Goal: Information Seeking & Learning: Learn about a topic

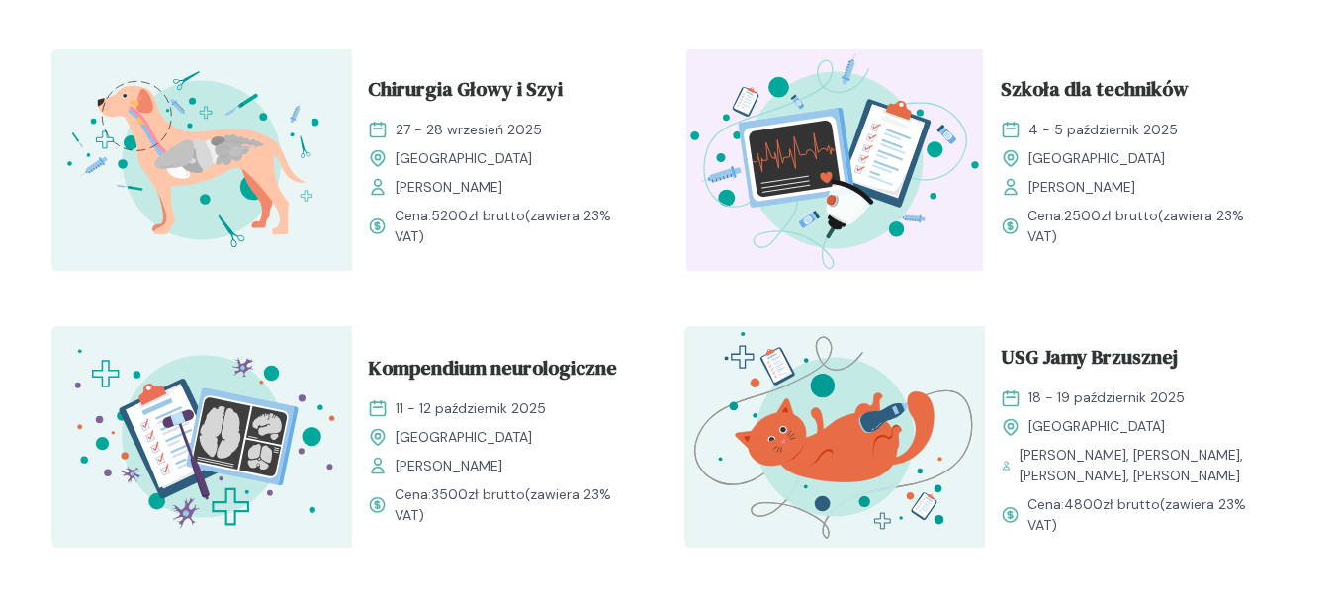
scroll to position [680, 0]
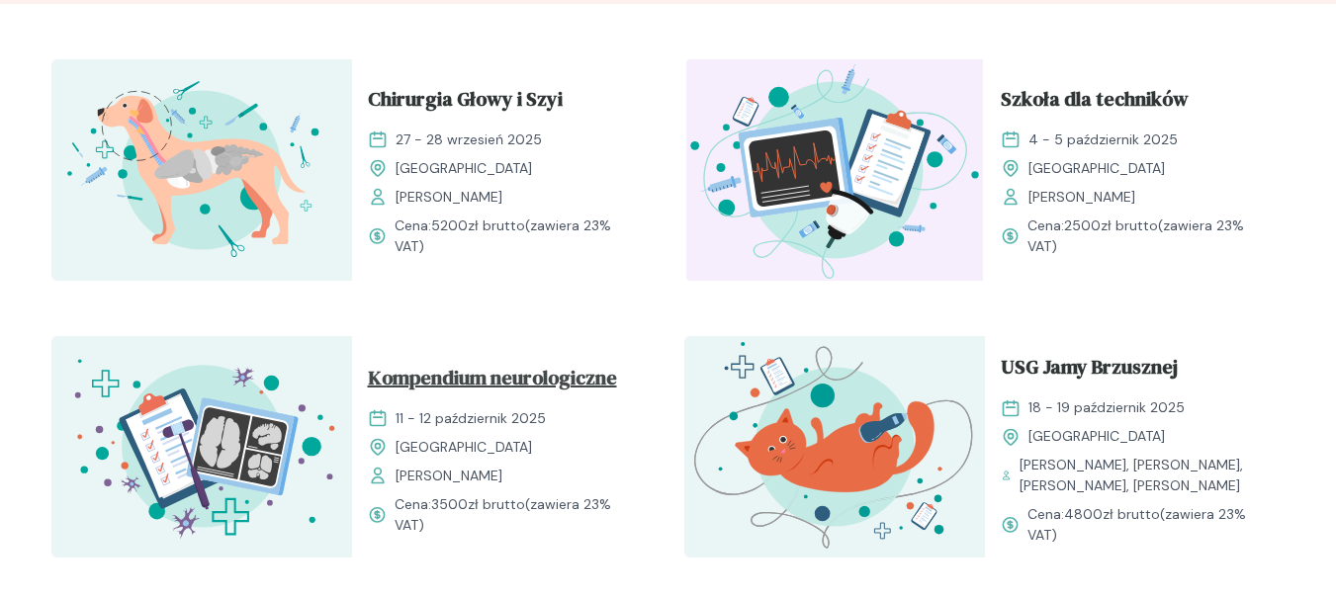
click at [500, 381] on span "Kompendium neurologiczne" at bounding box center [492, 382] width 249 height 38
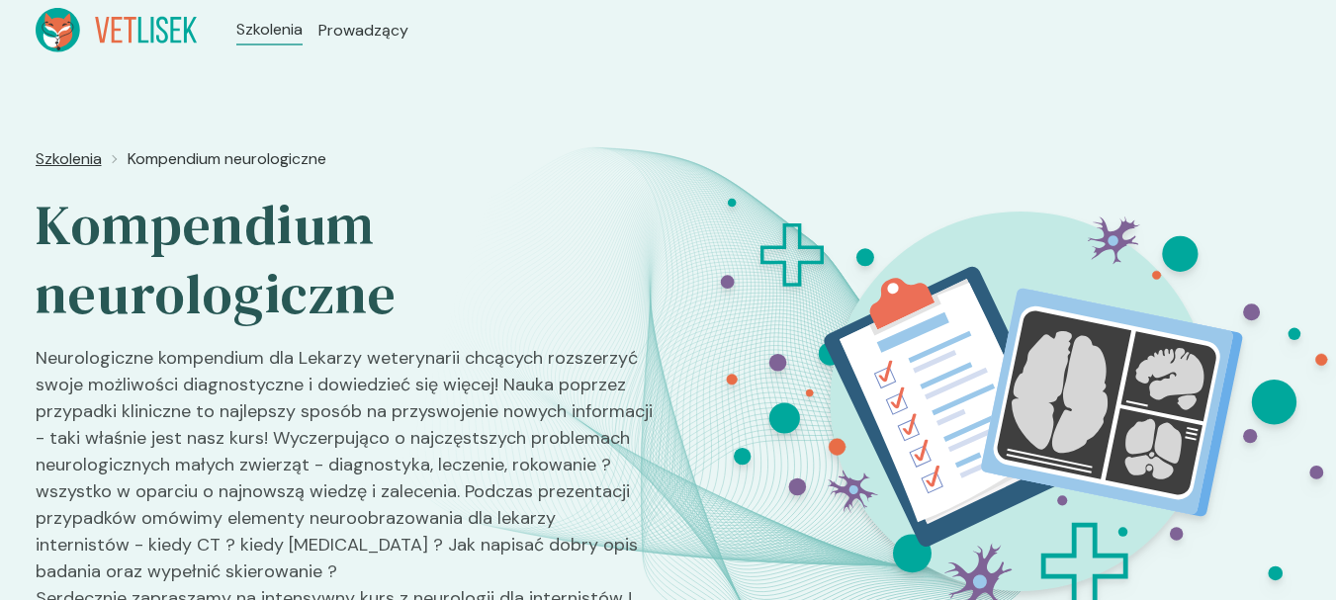
click at [86, 155] on span "Szkolenia" at bounding box center [69, 159] width 66 height 24
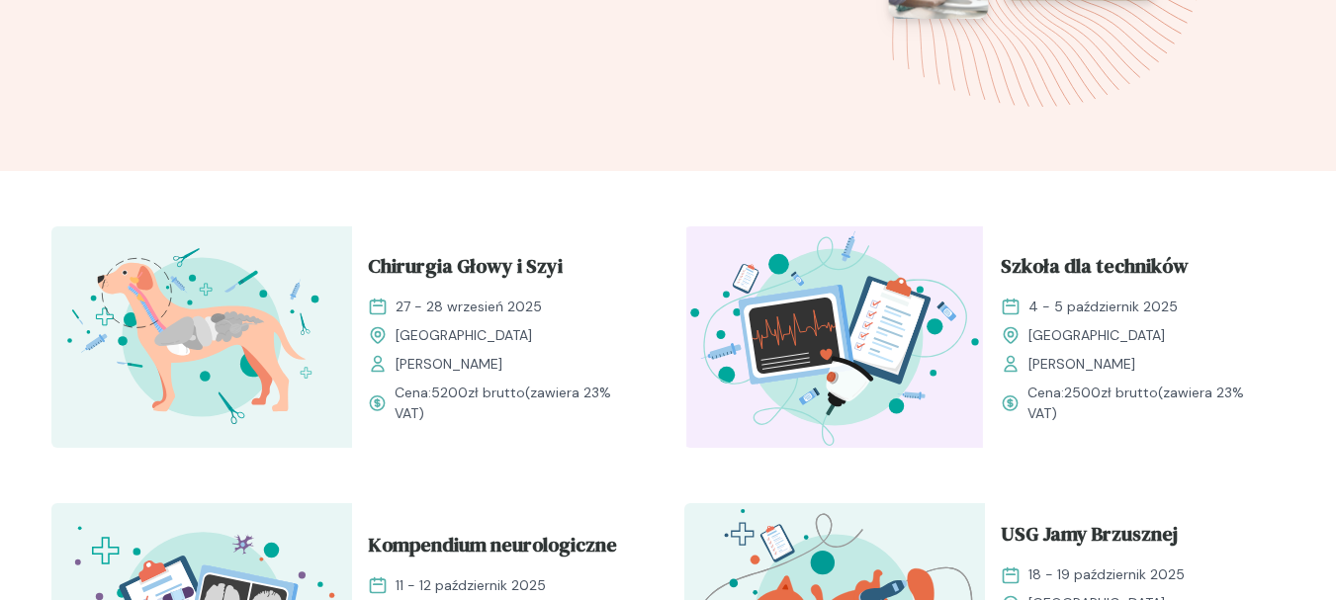
scroll to position [596, 0]
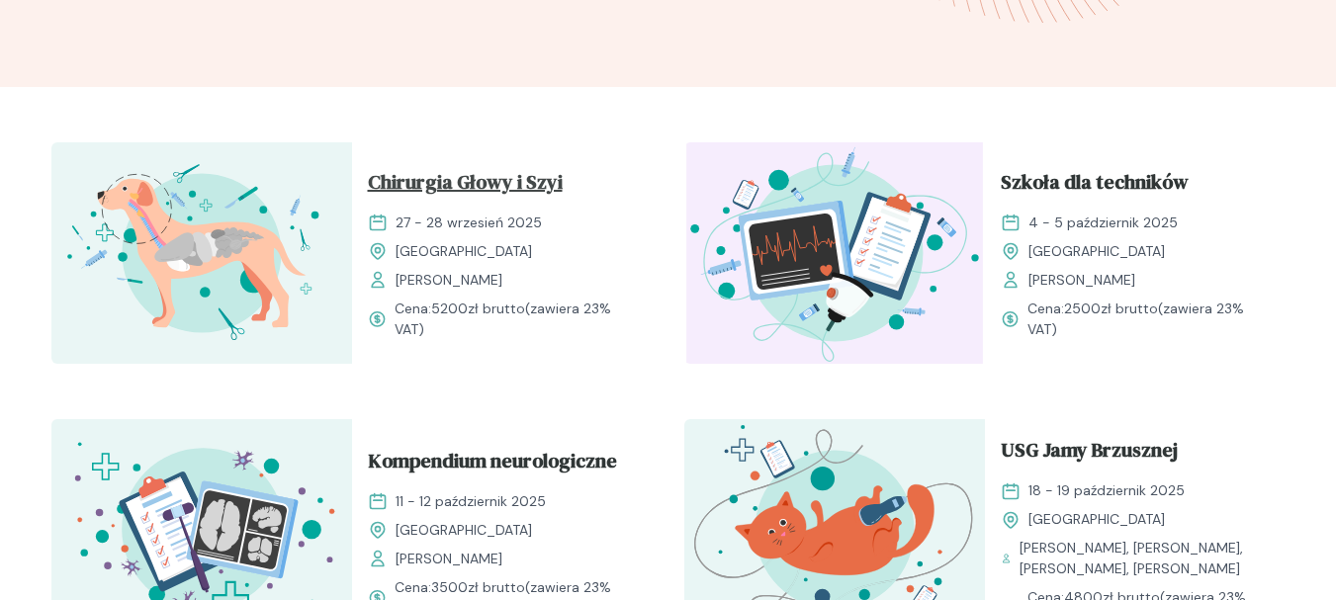
click at [419, 170] on span "Chirurgia Głowy i Szyi" at bounding box center [465, 186] width 195 height 38
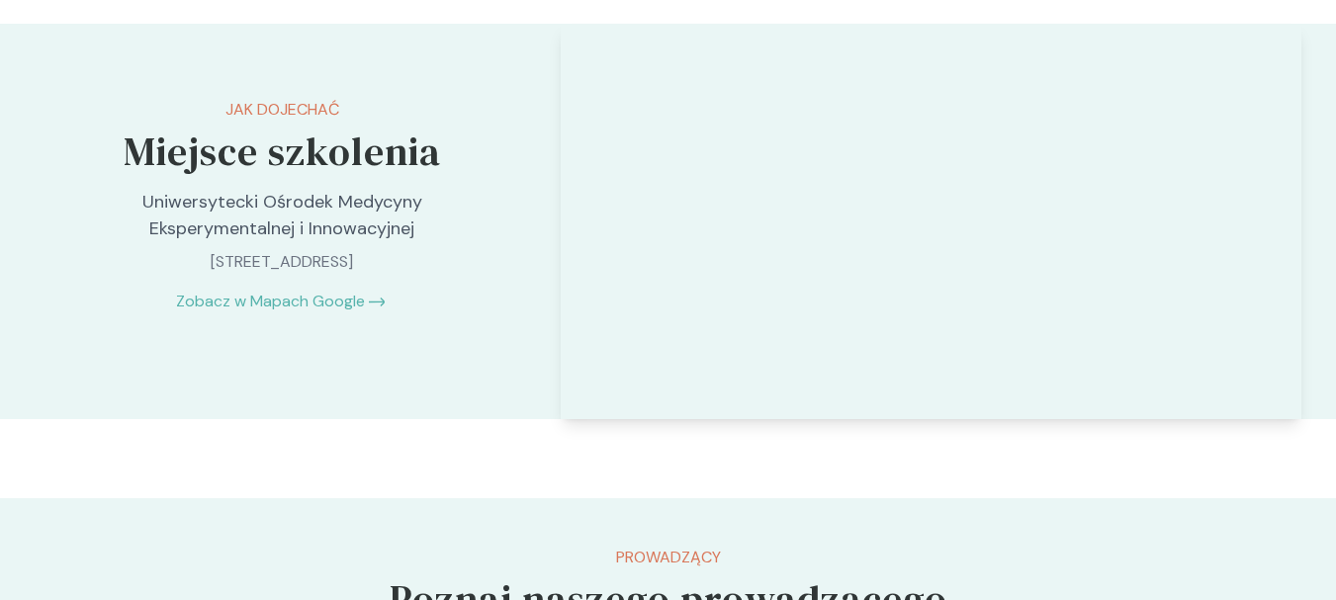
scroll to position [3986, 0]
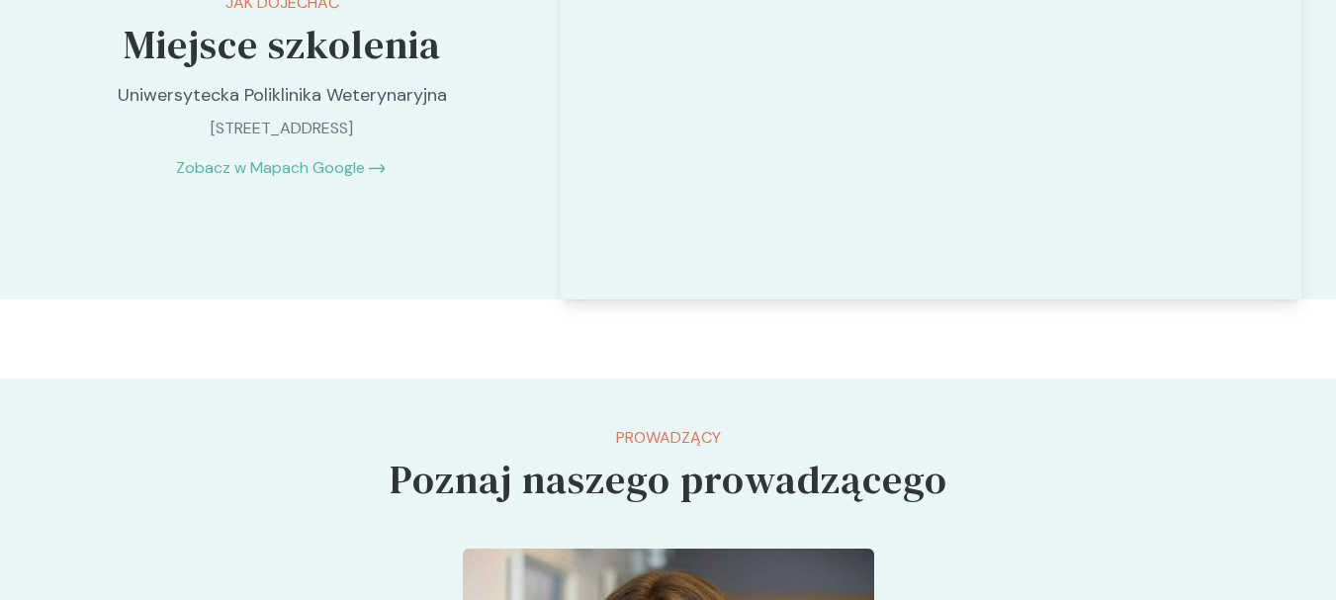
scroll to position [5054, 0]
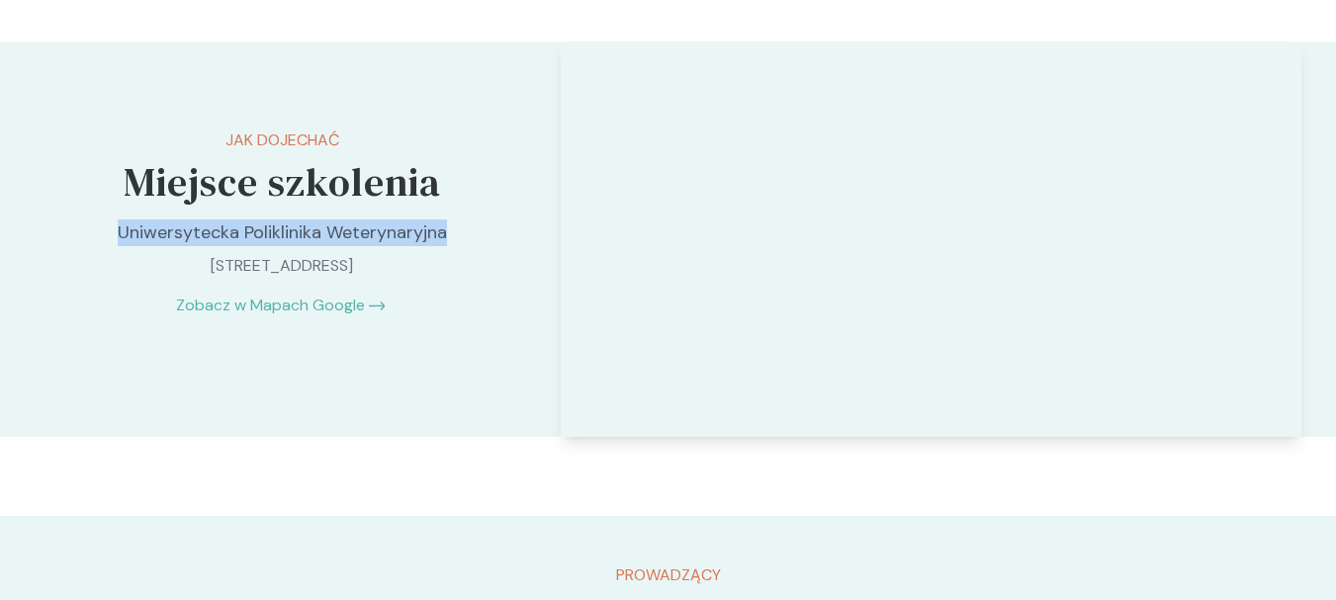
drag, startPoint x: 119, startPoint y: 230, endPoint x: 462, endPoint y: 223, distance: 343.3
click at [462, 223] on p "Uniwersytecka Poliklinika Weterynaryjna" at bounding box center [282, 233] width 414 height 27
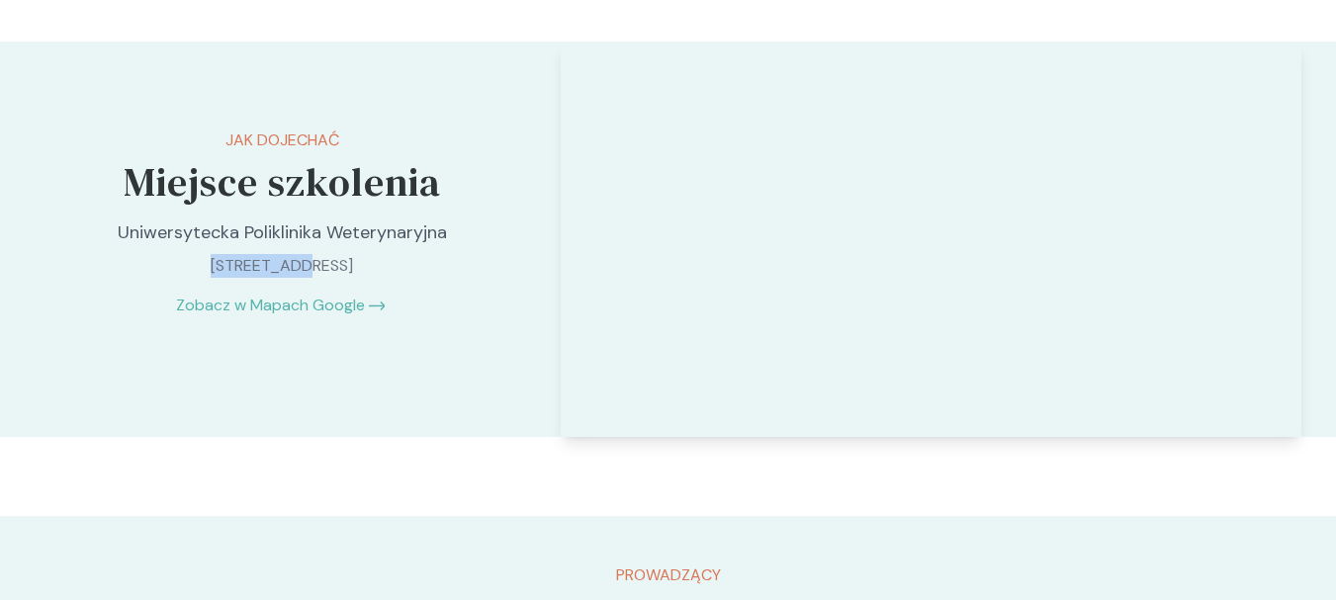
drag, startPoint x: 153, startPoint y: 261, endPoint x: 240, endPoint y: 273, distance: 87.8
click at [240, 273] on p "[STREET_ADDRESS]" at bounding box center [282, 266] width 414 height 24
copy p "Krakowska 2"
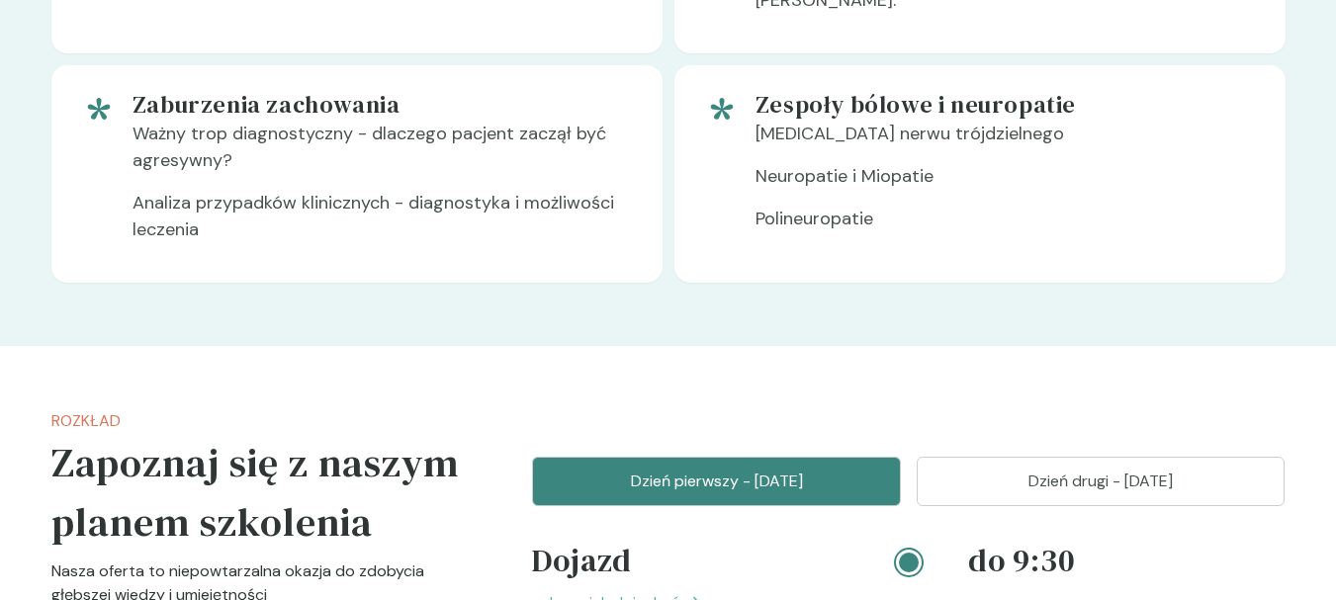
scroll to position [2624, 0]
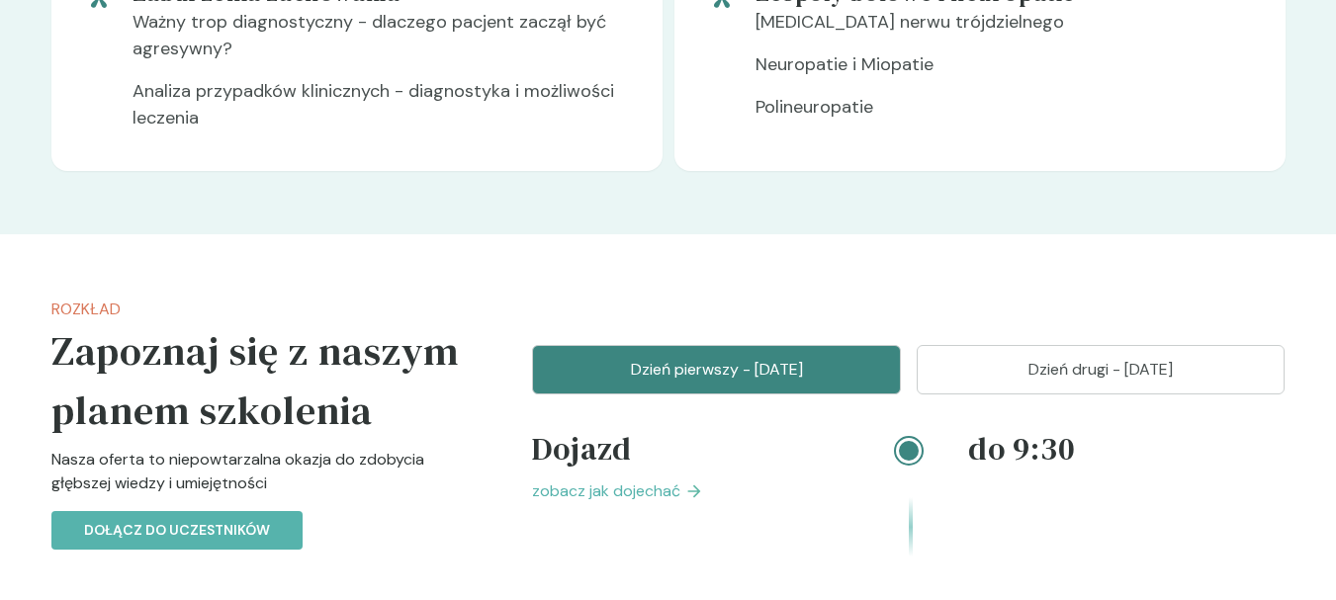
click at [1025, 377] on p "Dzień drugi - [DATE]" at bounding box center [1101, 370] width 319 height 24
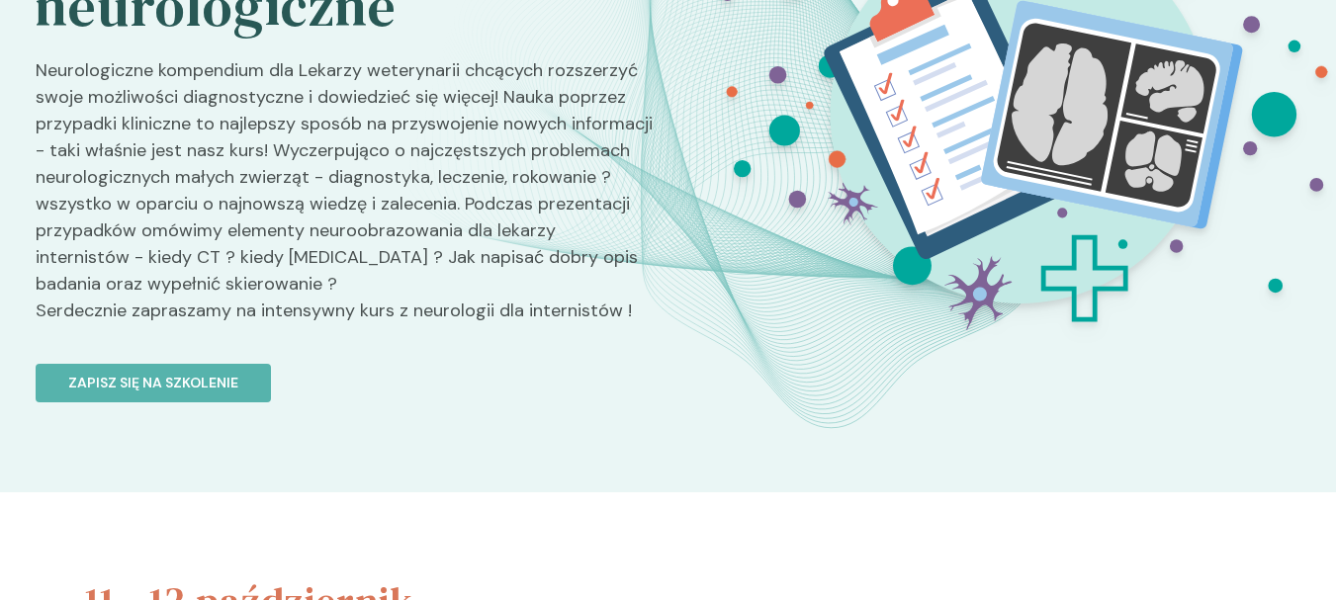
scroll to position [291, 0]
